Goal: Complete application form

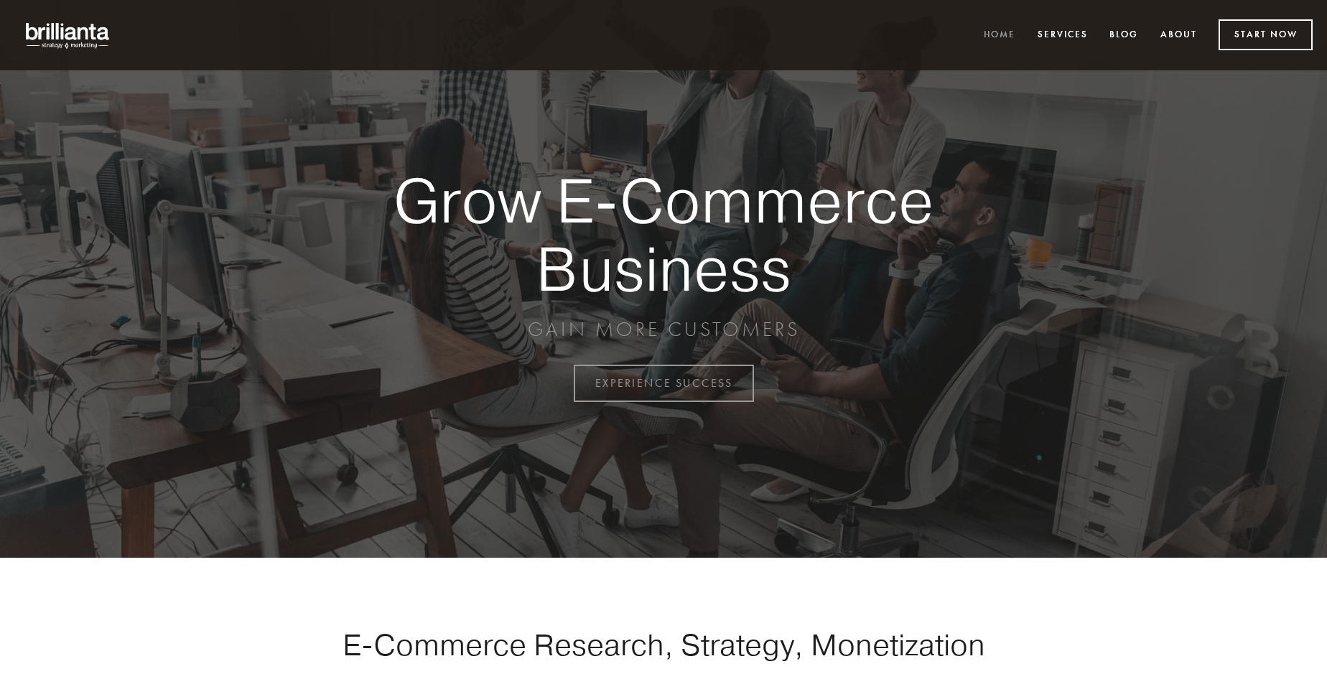
scroll to position [3764, 0]
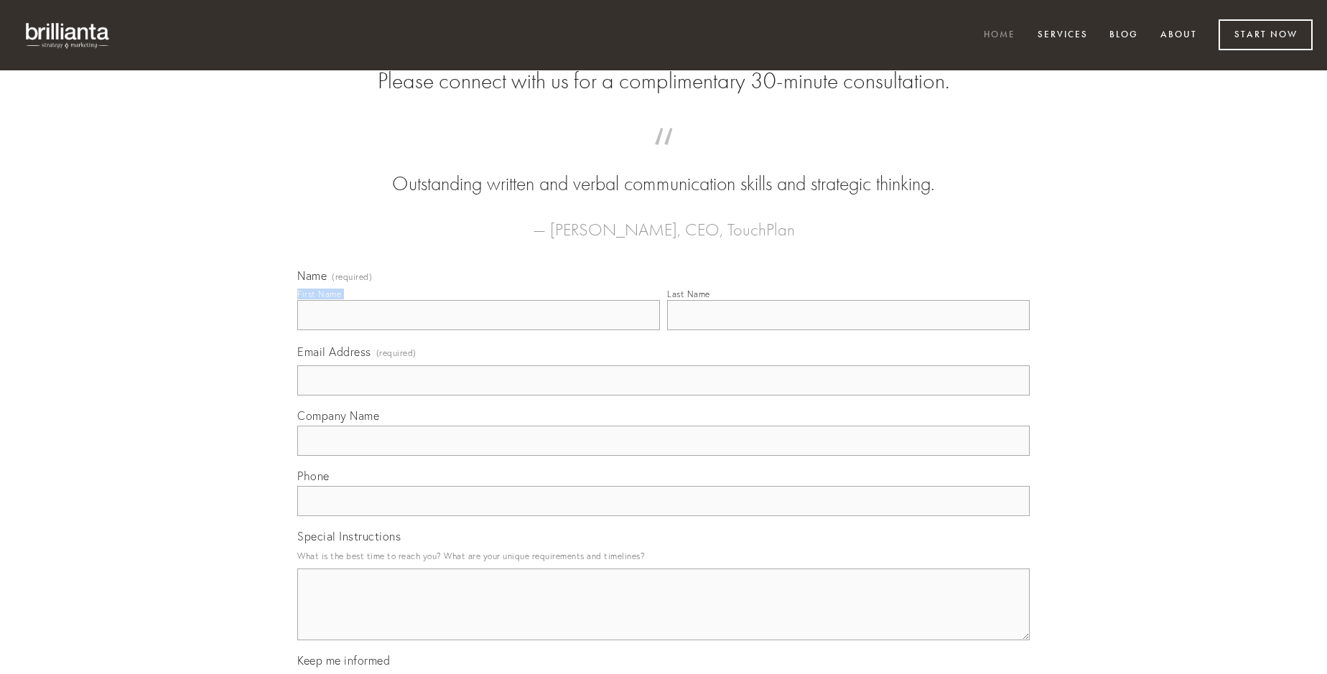
type input "[PERSON_NAME]"
click at [848, 330] on input "Last Name" at bounding box center [848, 315] width 363 height 30
type input "[PERSON_NAME]"
click at [664, 396] on input "Email Address (required)" at bounding box center [663, 381] width 732 height 30
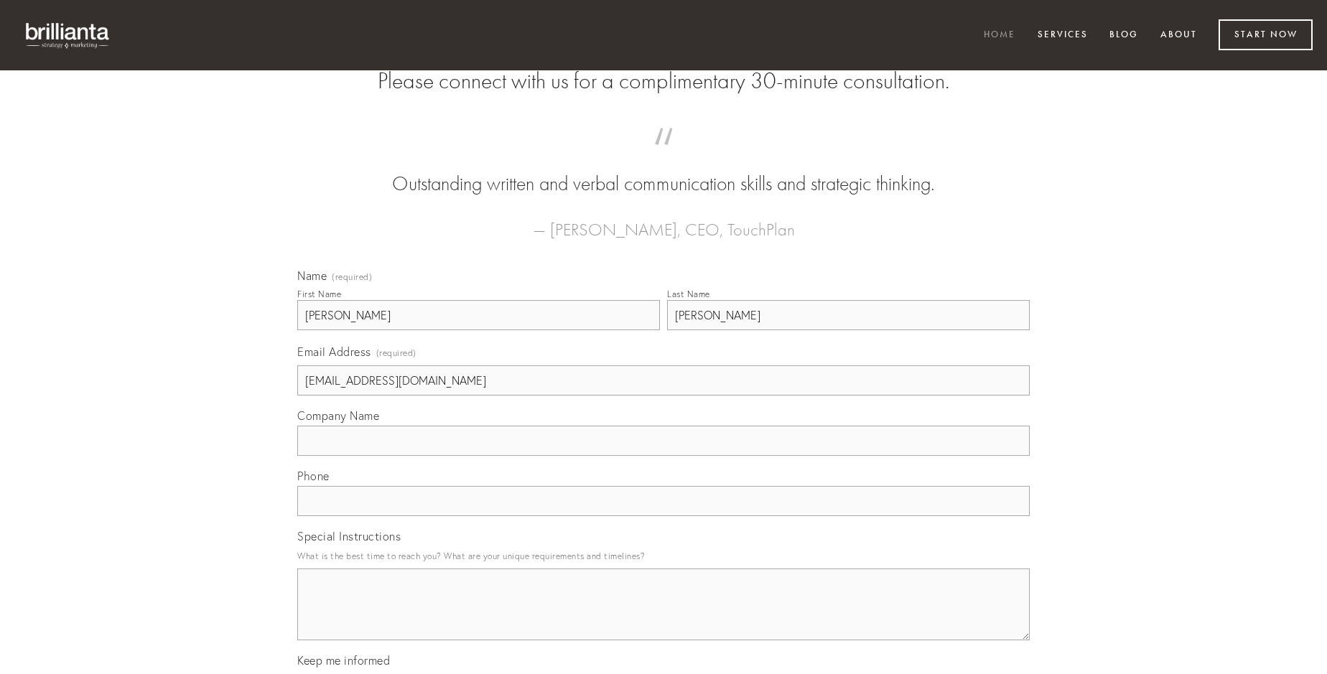
type input "[EMAIL_ADDRESS][DOMAIN_NAME]"
click at [664, 456] on input "Company Name" at bounding box center [663, 441] width 732 height 30
type input "annus"
click at [664, 516] on input "text" at bounding box center [663, 501] width 732 height 30
click at [664, 618] on textarea "Special Instructions" at bounding box center [663, 605] width 732 height 72
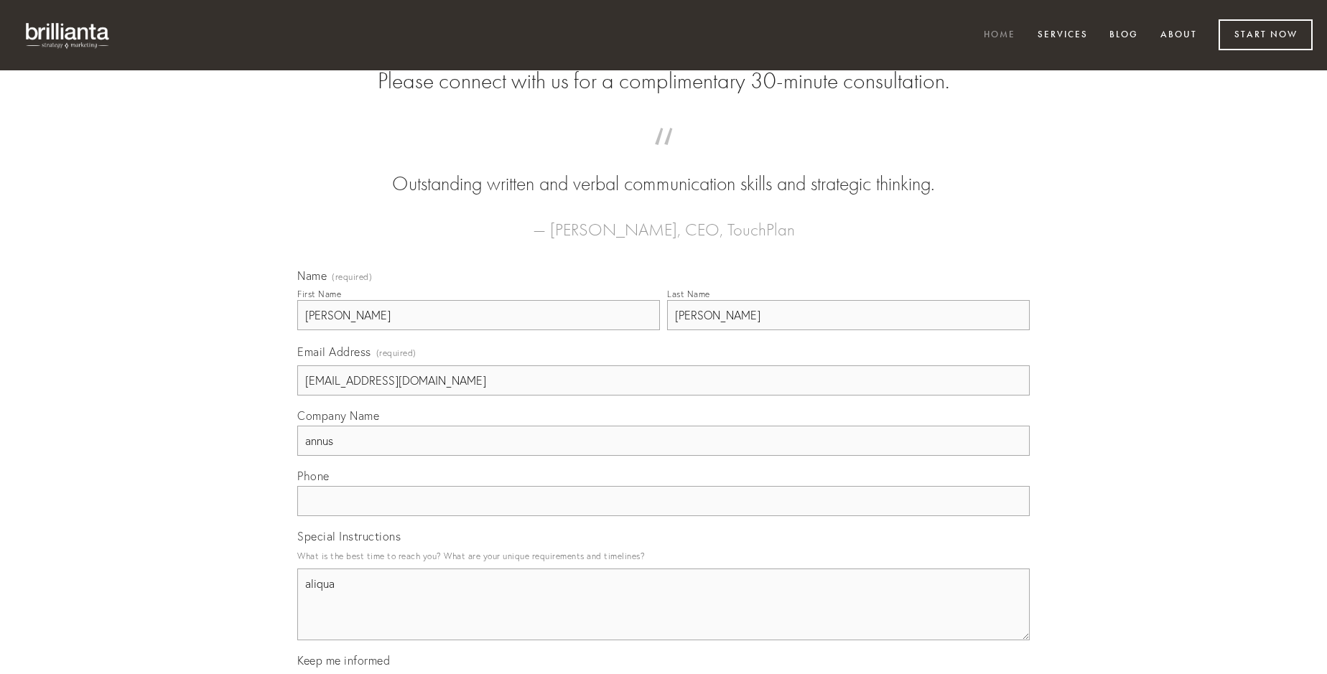
type textarea "aliqua"
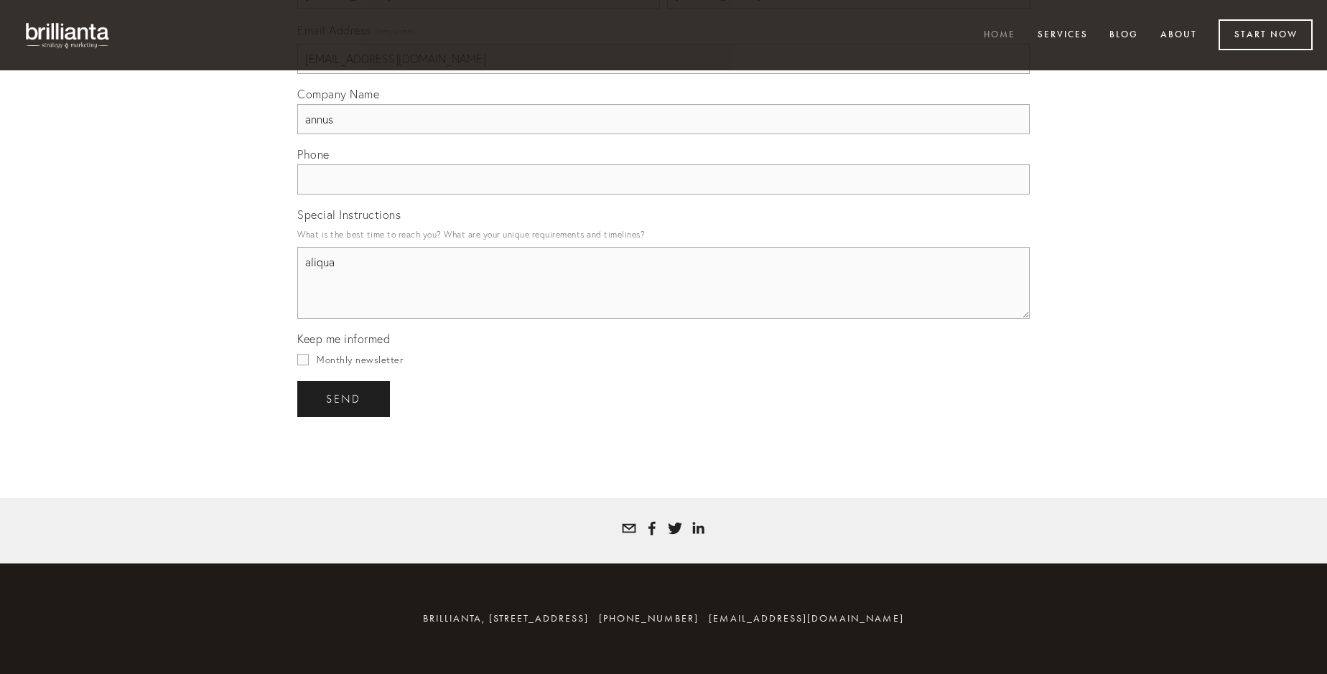
click at [345, 399] on span "send" at bounding box center [343, 399] width 35 height 13
